Goal: Task Accomplishment & Management: Manage account settings

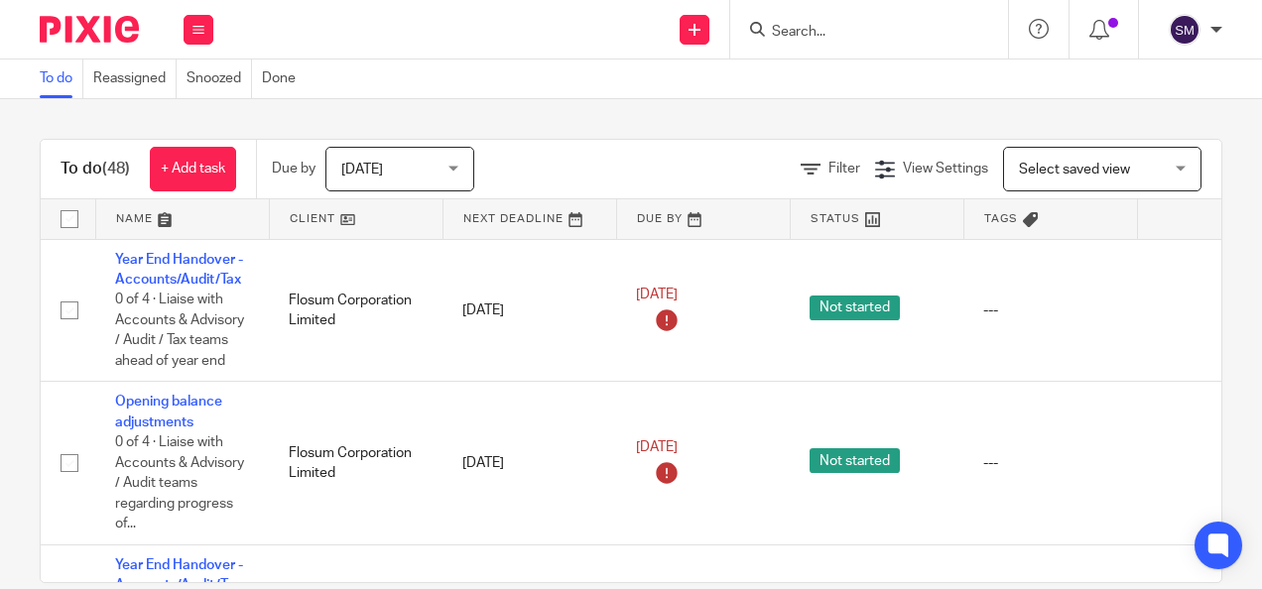
click at [863, 37] on input "Search" at bounding box center [859, 33] width 179 height 18
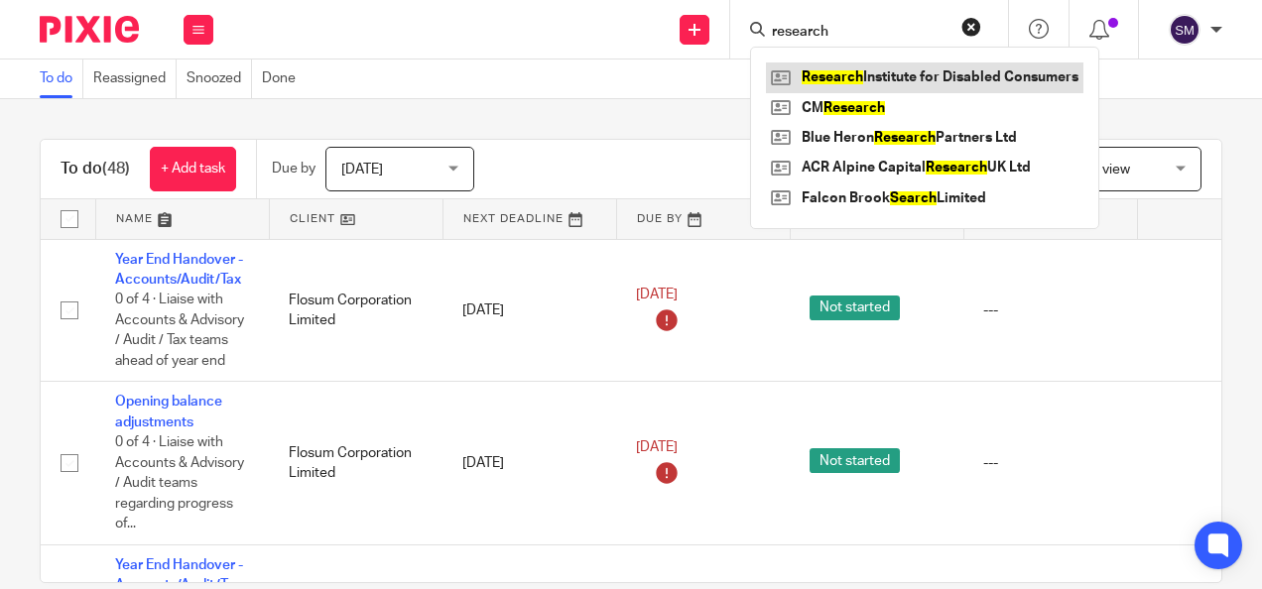
type input "research"
click at [864, 65] on link at bounding box center [924, 77] width 317 height 30
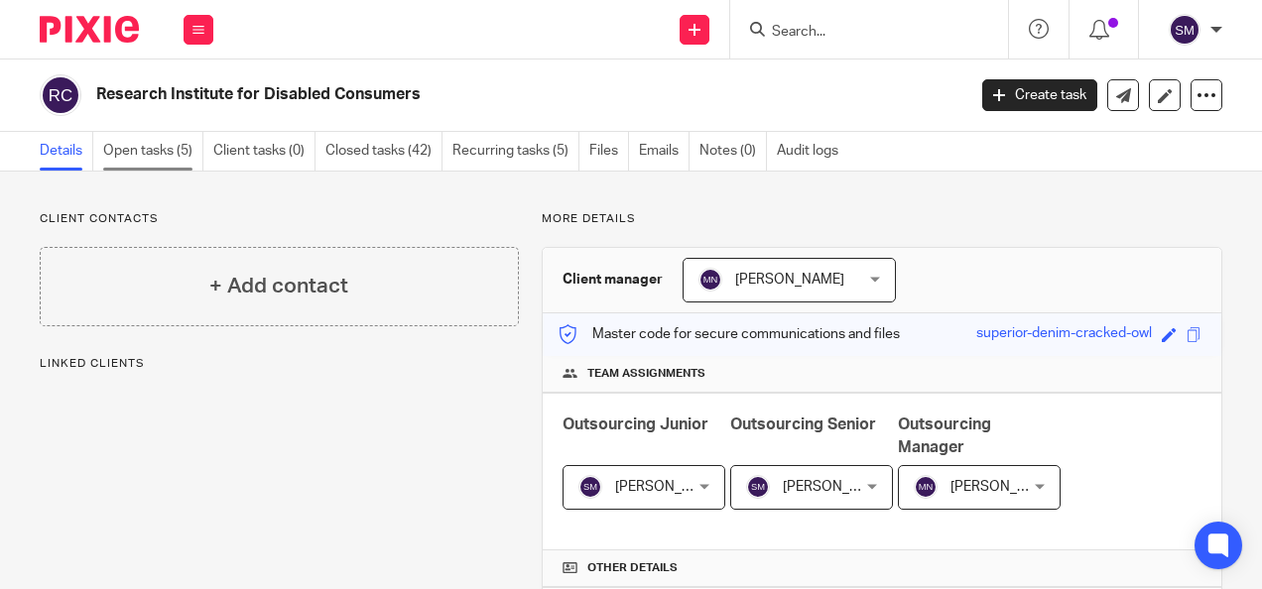
click at [181, 153] on link "Open tasks (5)" at bounding box center [153, 151] width 100 height 39
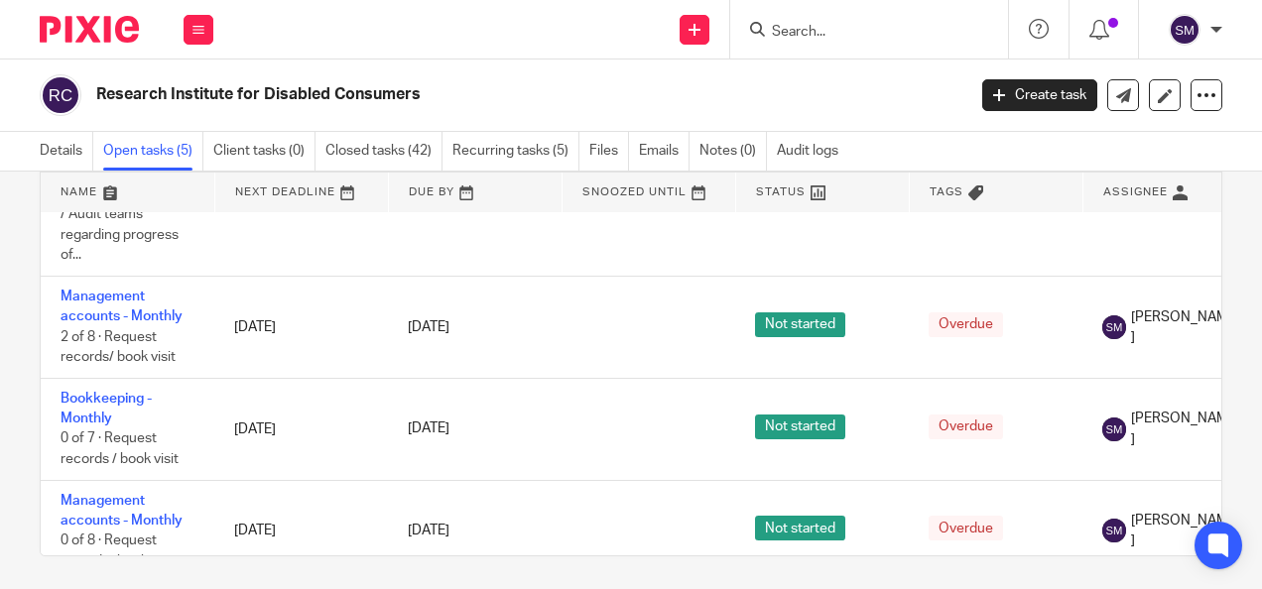
scroll to position [99, 253]
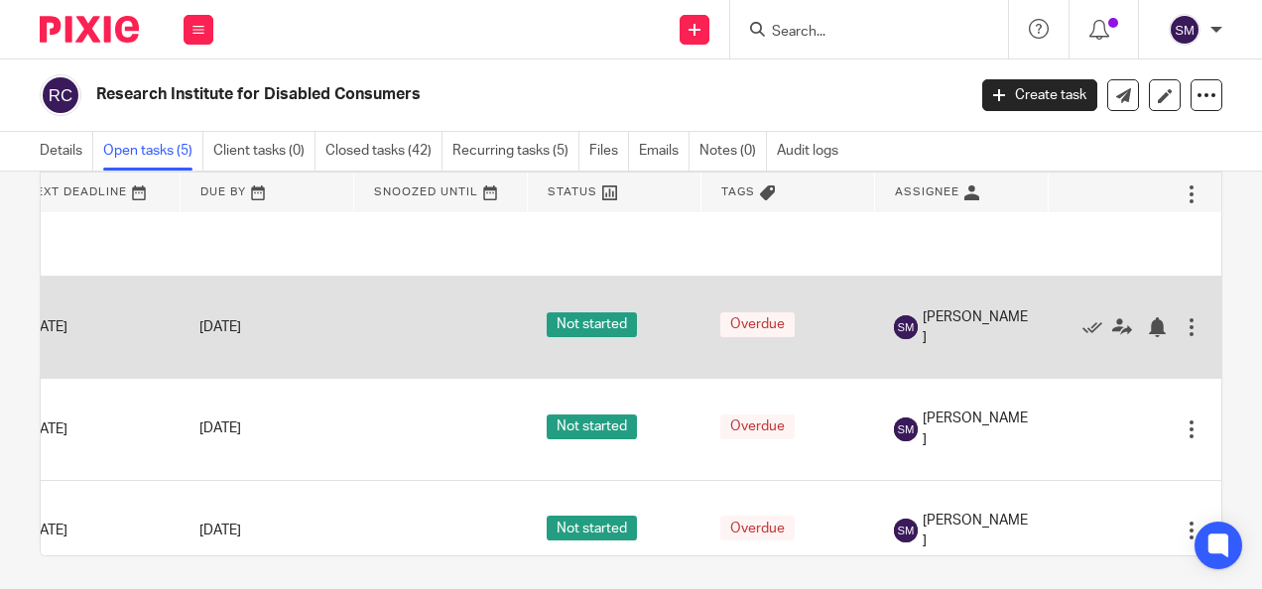
click at [1146, 336] on div "Edit task Delete" at bounding box center [1134, 328] width 134 height 50
click at [1082, 319] on icon at bounding box center [1092, 327] width 20 height 20
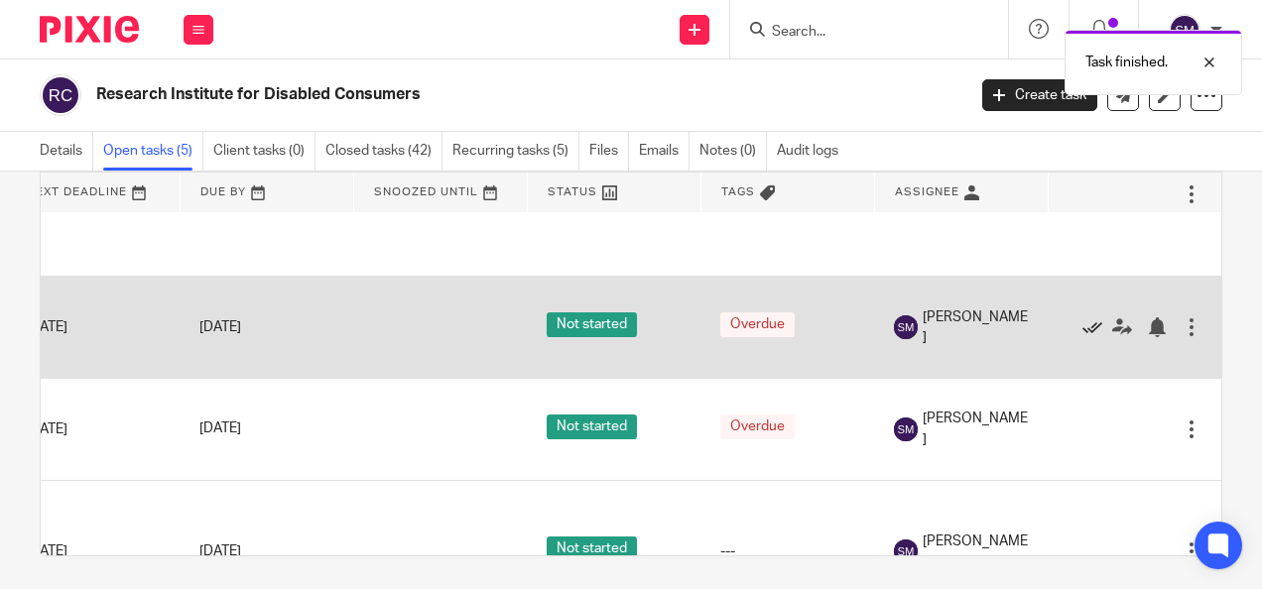
click at [1082, 327] on icon at bounding box center [1092, 327] width 20 height 20
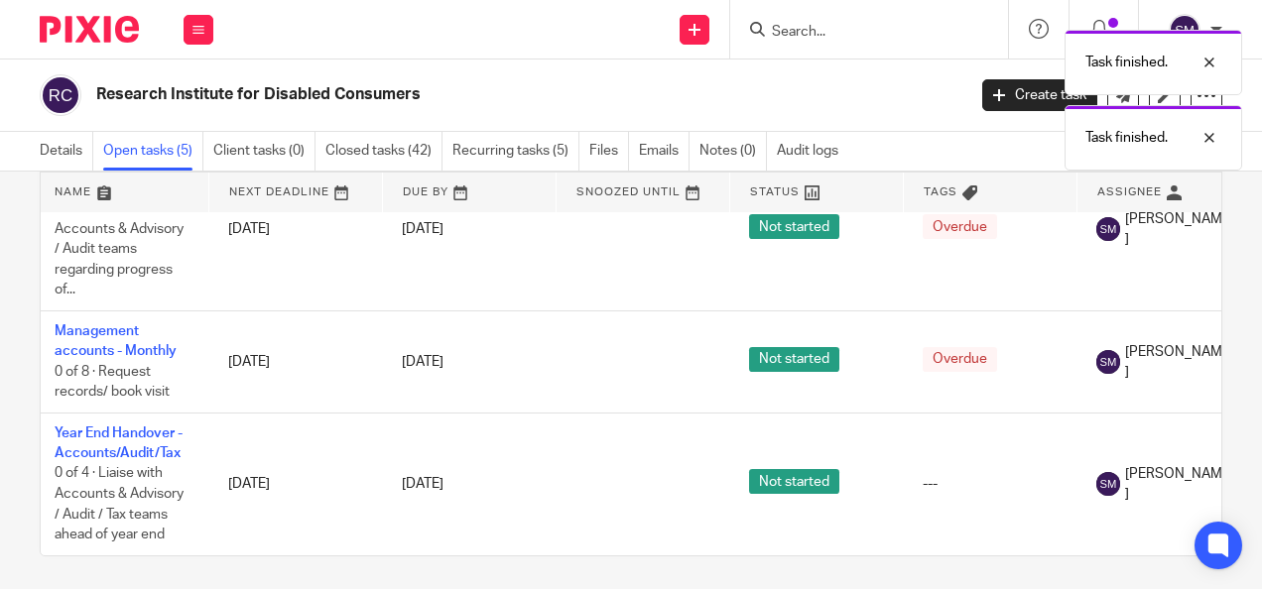
scroll to position [78, 0]
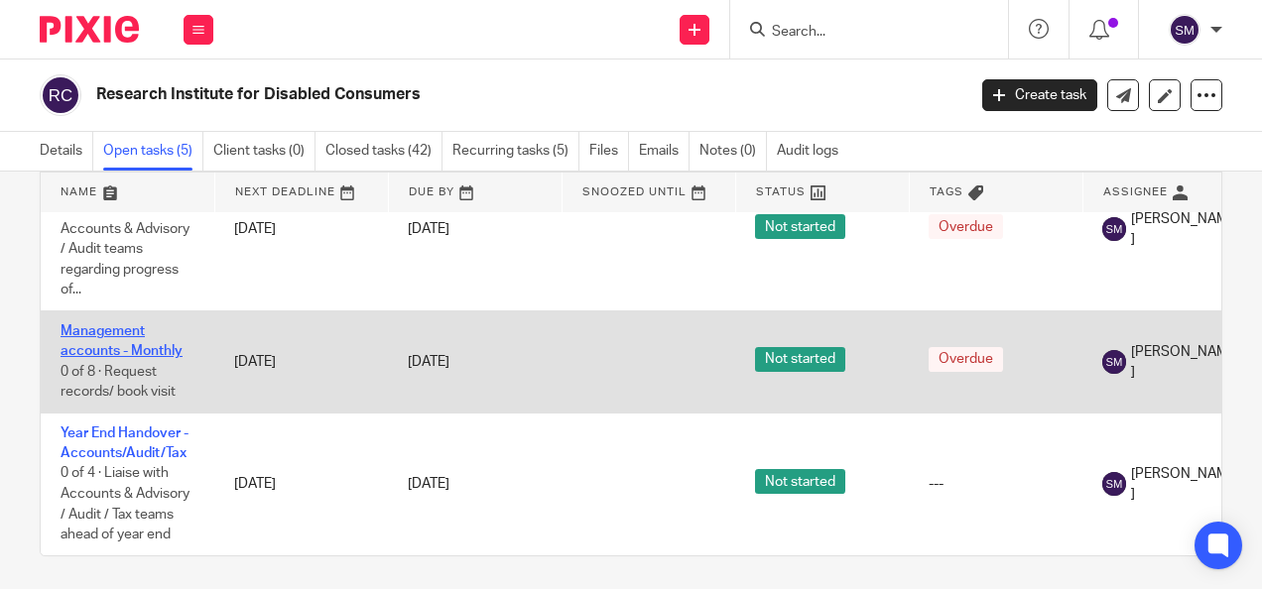
click at [124, 329] on link "Management accounts - Monthly" at bounding box center [122, 341] width 122 height 34
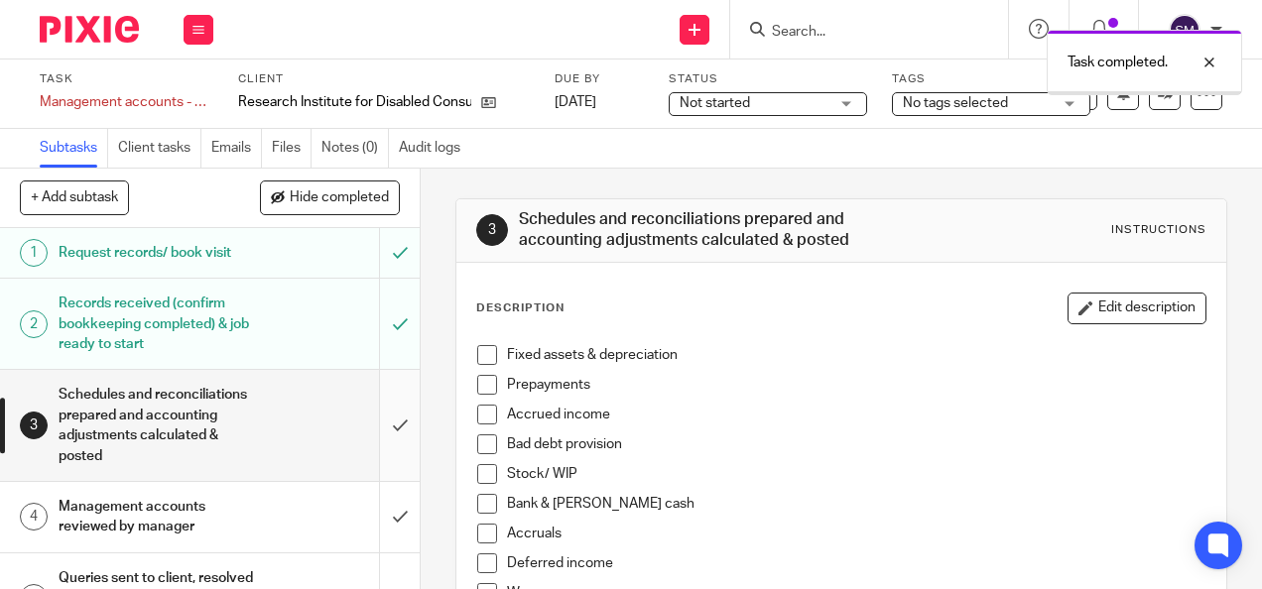
click at [381, 443] on input "submit" at bounding box center [210, 425] width 420 height 110
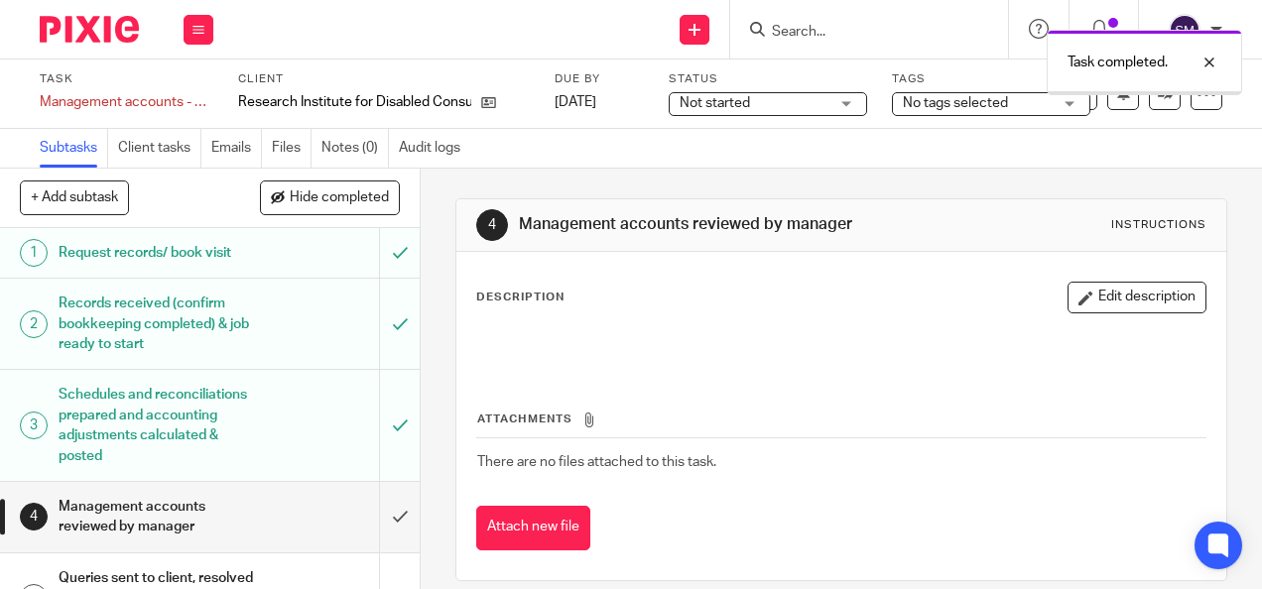
scroll to position [99, 0]
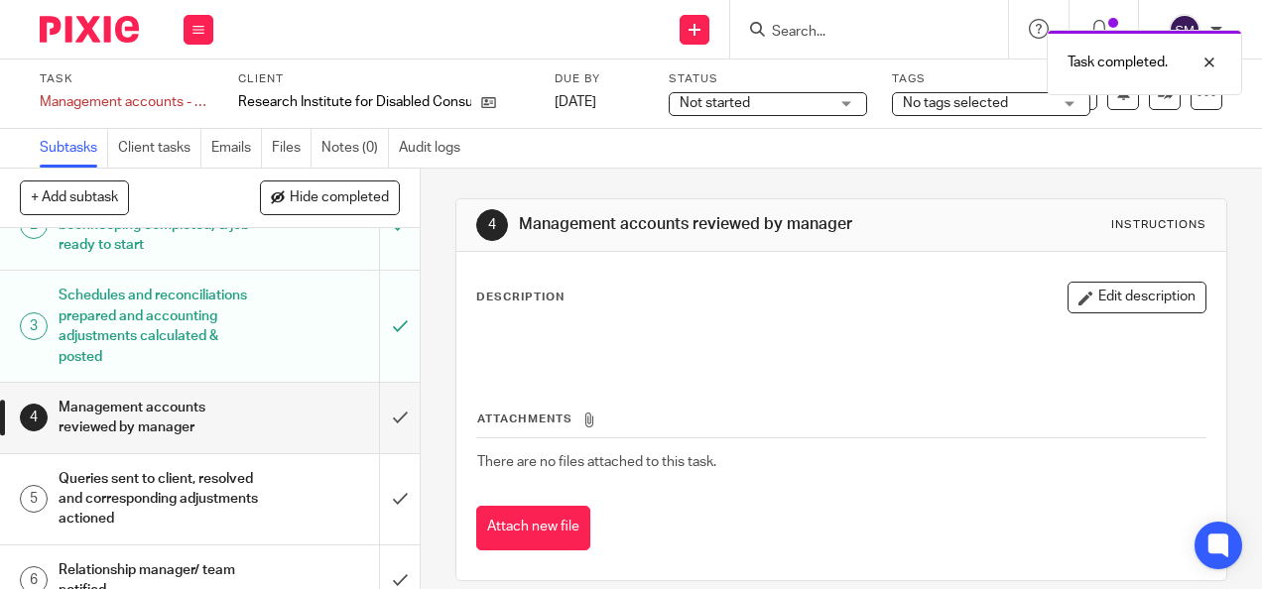
drag, startPoint x: 1125, startPoint y: 296, endPoint x: 1034, endPoint y: 299, distance: 91.3
click at [1129, 297] on button "Edit description" at bounding box center [1136, 298] width 139 height 32
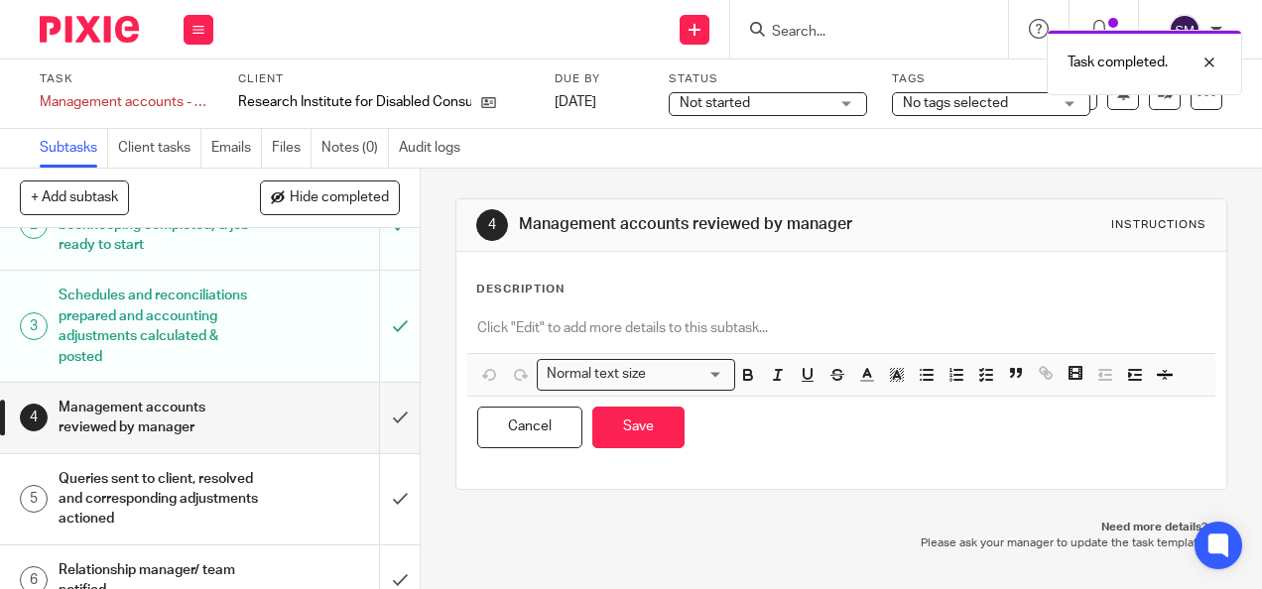
click at [702, 326] on p at bounding box center [840, 328] width 727 height 20
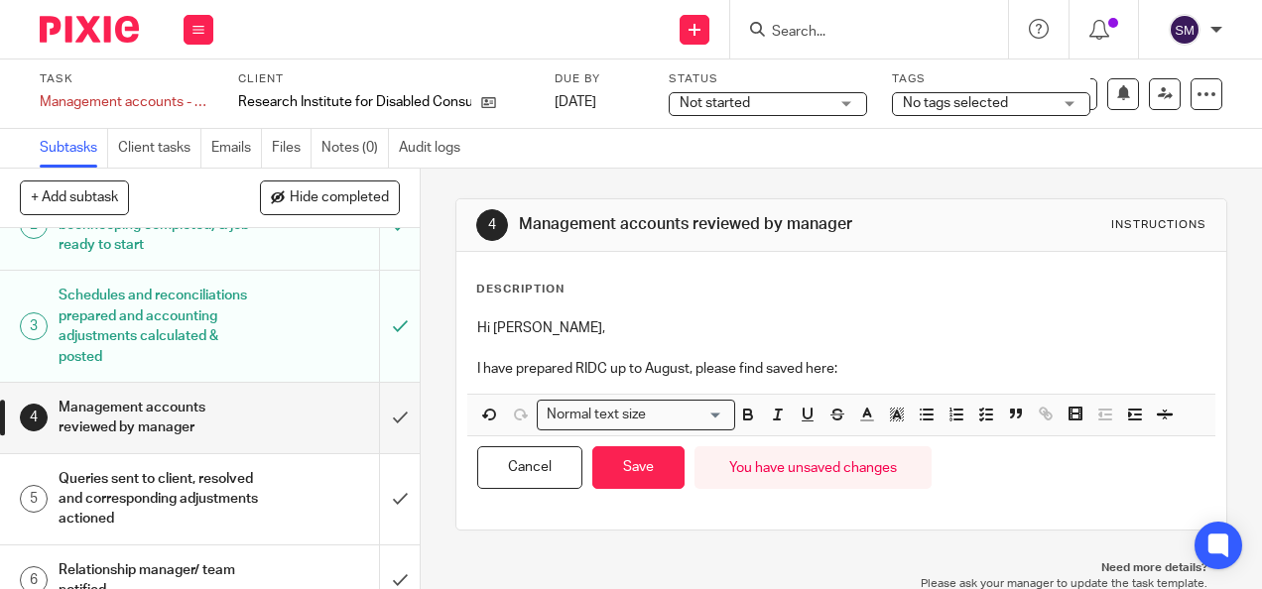
click at [879, 361] on p "I have prepared RIDC up to August, please find saved here:" at bounding box center [840, 369] width 727 height 20
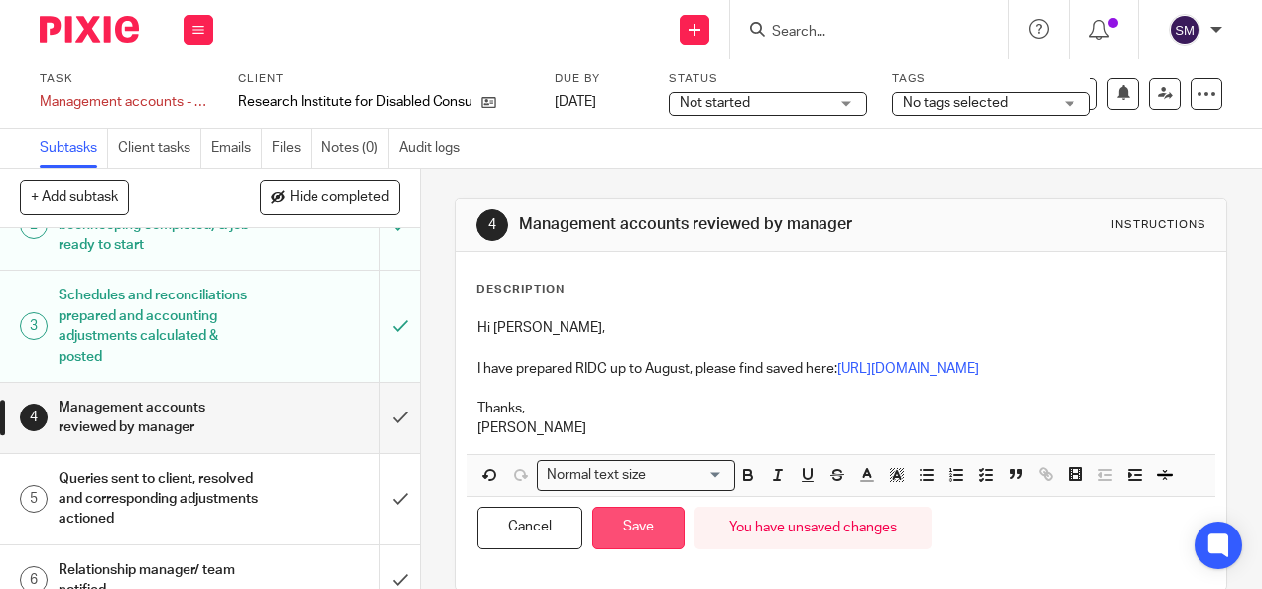
click at [635, 530] on button "Save" at bounding box center [638, 528] width 92 height 43
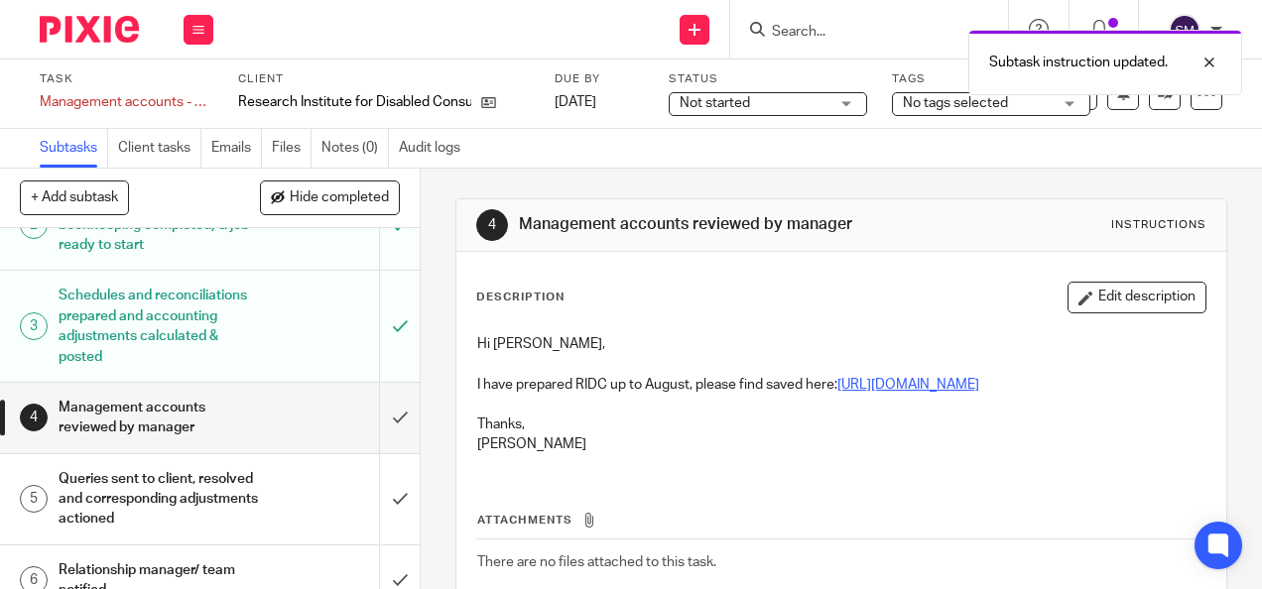
click at [841, 386] on link "https://cloudimanage.com/work/link/f/LLP!10356328" at bounding box center [908, 385] width 142 height 14
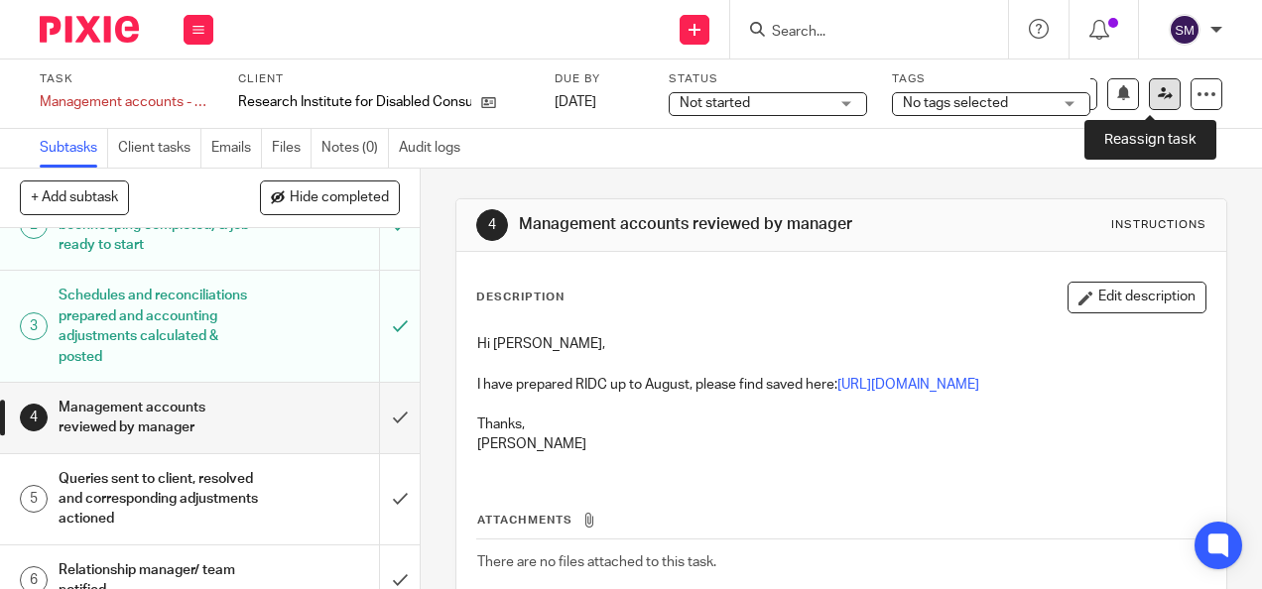
click at [1149, 94] on link at bounding box center [1165, 94] width 32 height 32
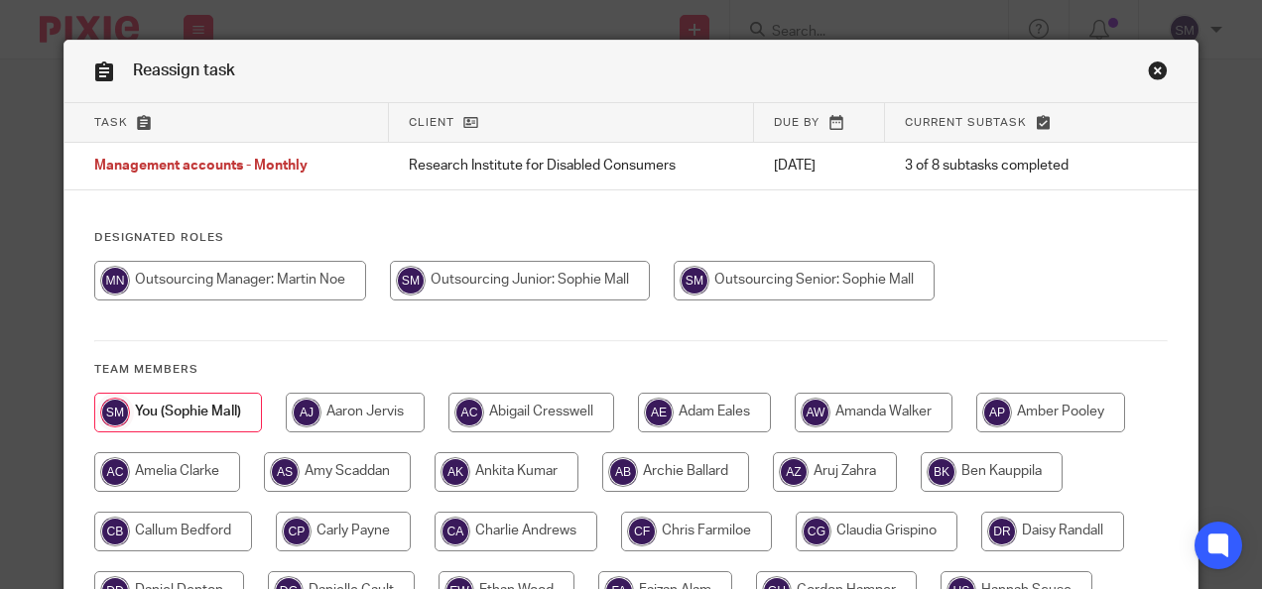
click at [308, 278] on input "radio" at bounding box center [230, 281] width 272 height 40
radio input "true"
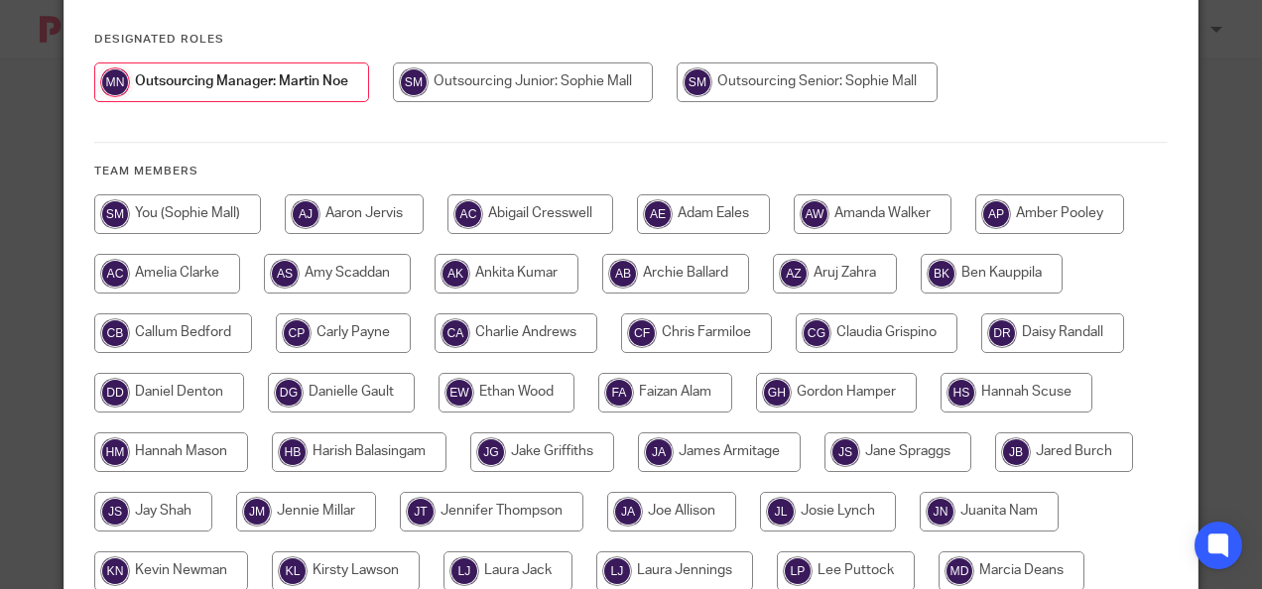
scroll to position [580, 0]
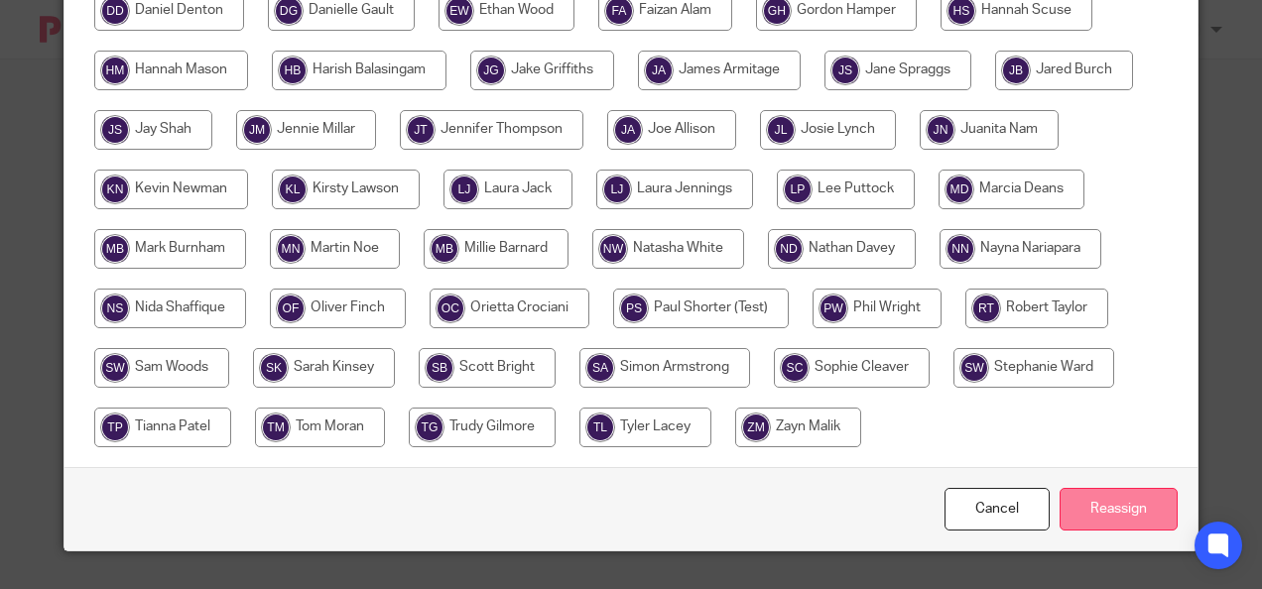
click at [1095, 502] on input "Reassign" at bounding box center [1118, 509] width 118 height 43
